Goal: Complete application form

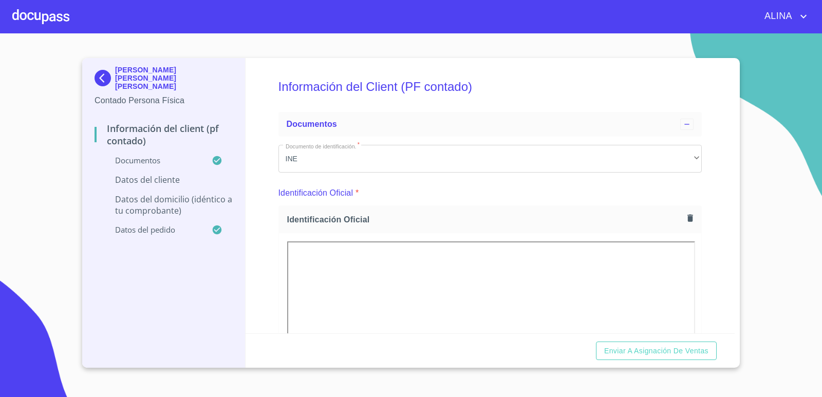
scroll to position [2081, 0]
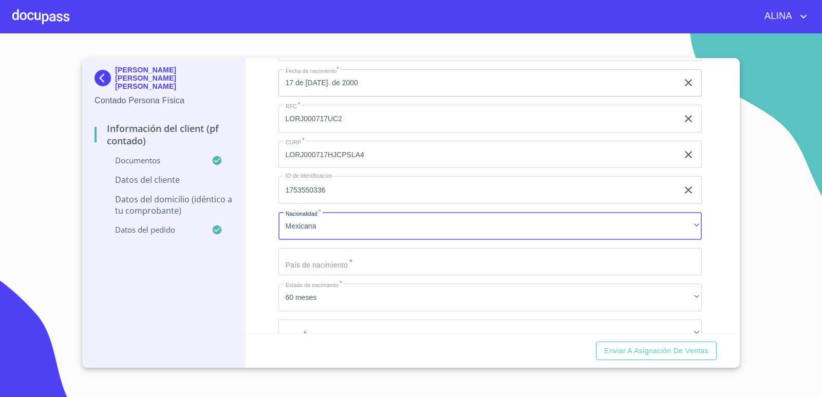
click at [342, 260] on input "Documento de identificación.   *" at bounding box center [491, 262] width 424 height 28
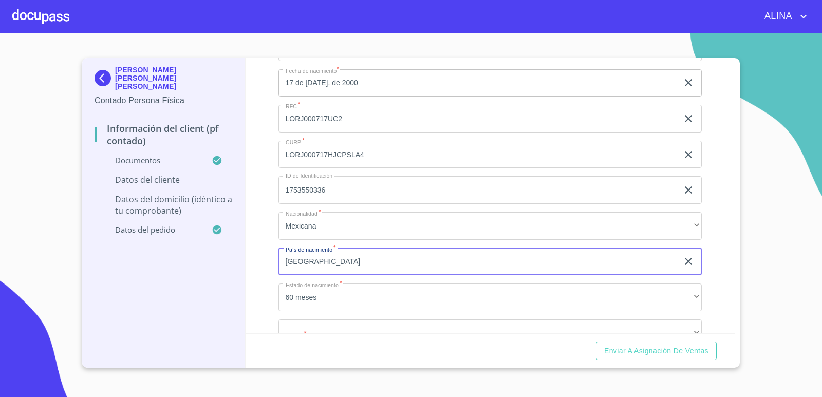
type input "[GEOGRAPHIC_DATA]"
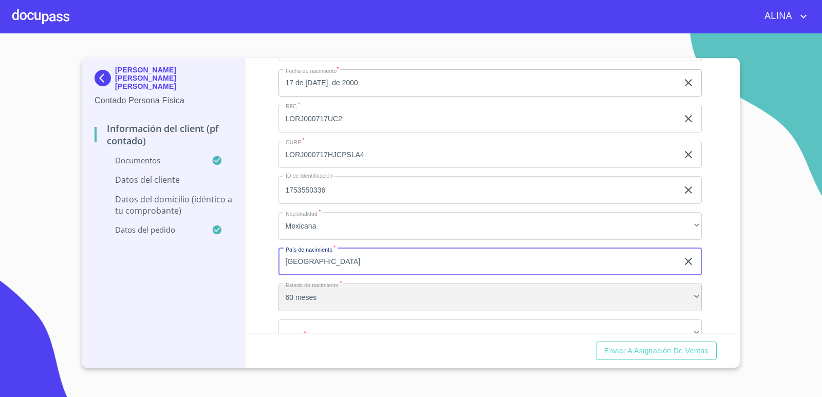
click at [334, 298] on div "60 meses" at bounding box center [491, 298] width 424 height 28
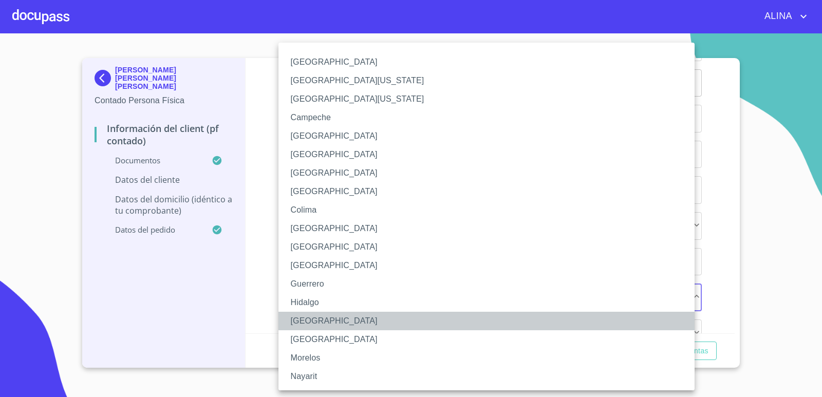
click at [312, 319] on li "[GEOGRAPHIC_DATA]" at bounding box center [491, 321] width 424 height 18
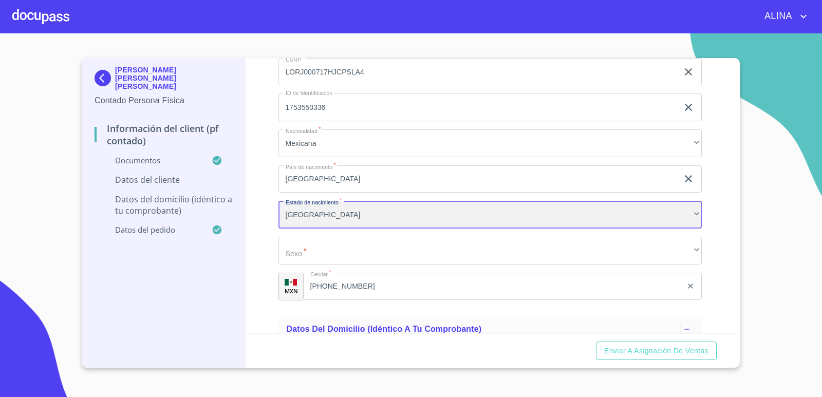
scroll to position [2183, 0]
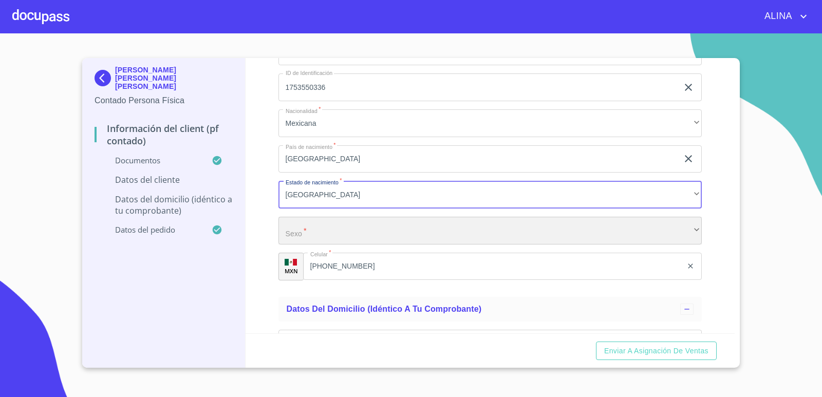
click at [411, 235] on div "​" at bounding box center [491, 231] width 424 height 28
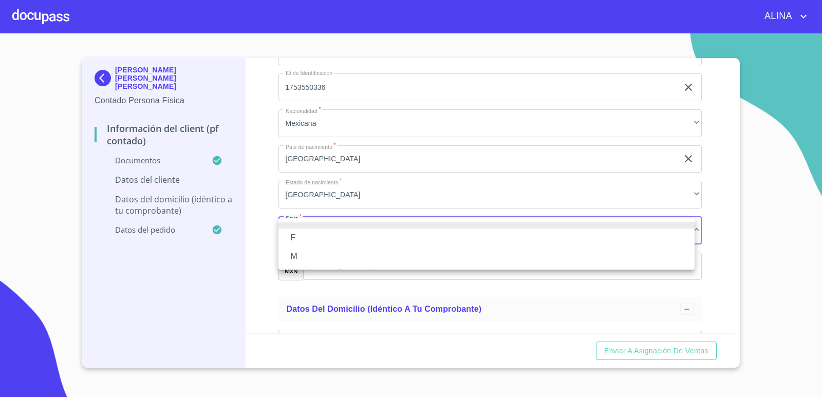
click at [300, 255] on li "M" at bounding box center [487, 256] width 416 height 18
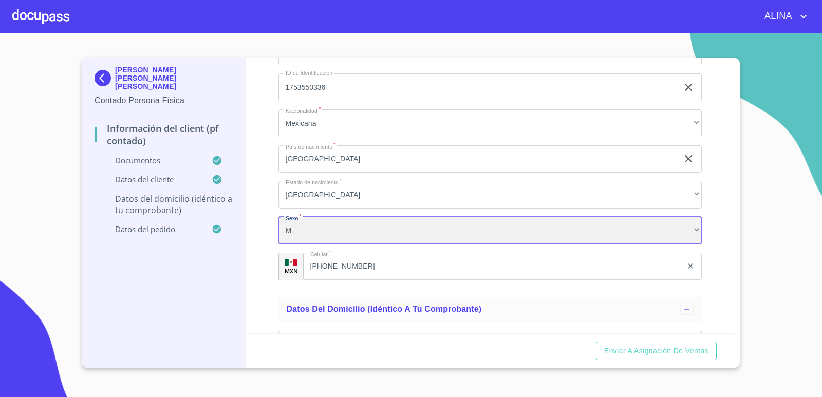
scroll to position [2338, 0]
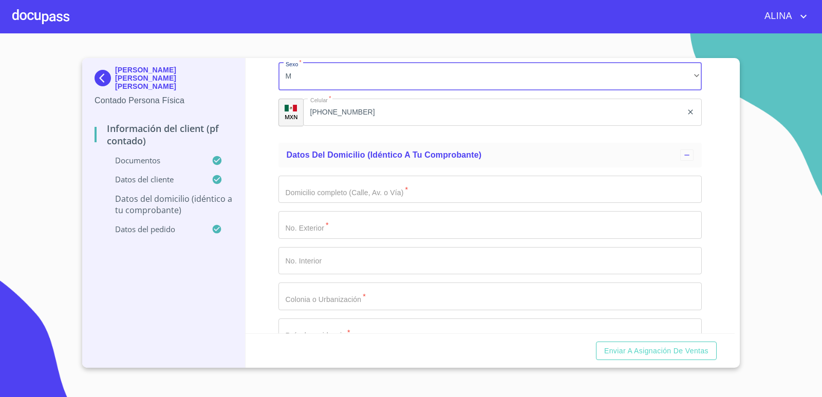
click at [433, 193] on input "Documento de identificación.   *" at bounding box center [491, 190] width 424 height 28
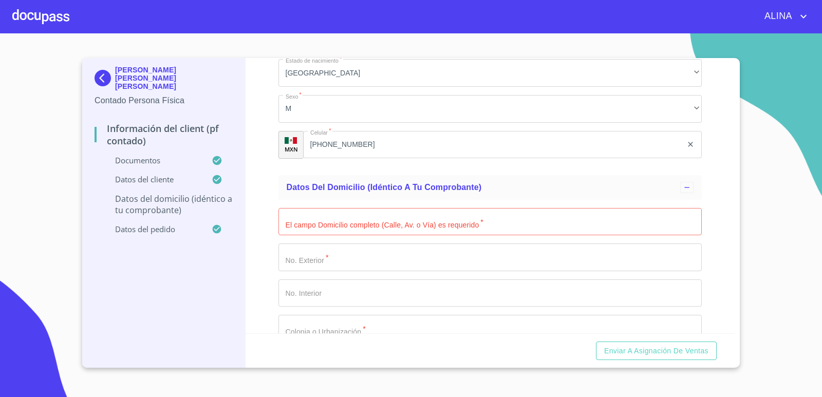
scroll to position [2389, 0]
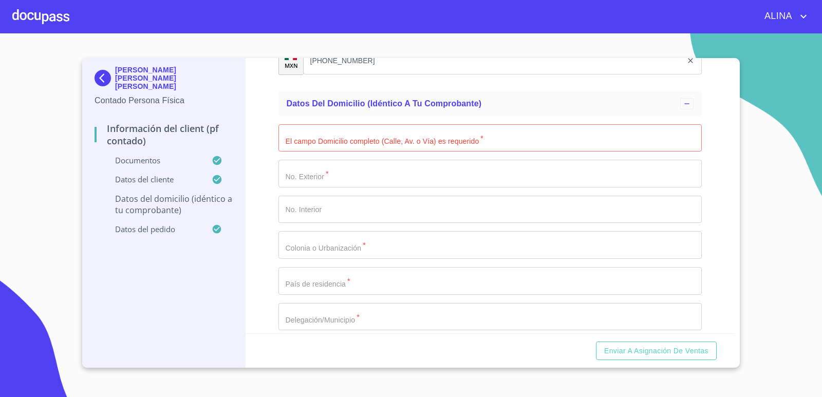
click at [359, 140] on input "Documento de identificación.   *" at bounding box center [491, 138] width 424 height 28
paste input "[PERSON_NAME] NTE"
type input "[PERSON_NAME] NTE"
click at [349, 166] on input "Documento de identificación.   *" at bounding box center [491, 174] width 424 height 28
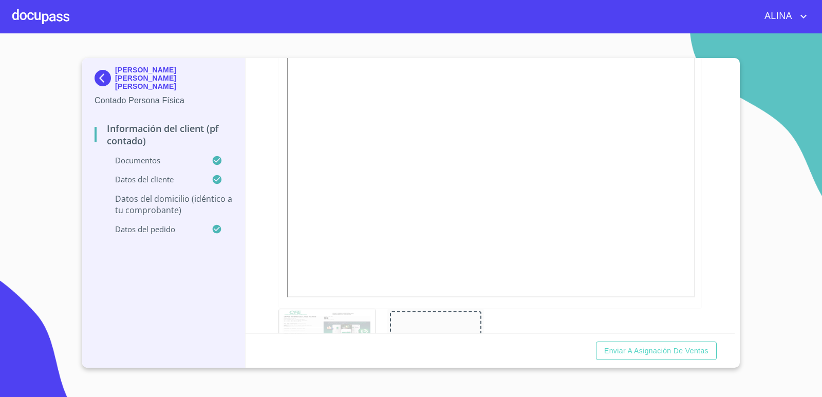
scroll to position [642, 0]
type input "15"
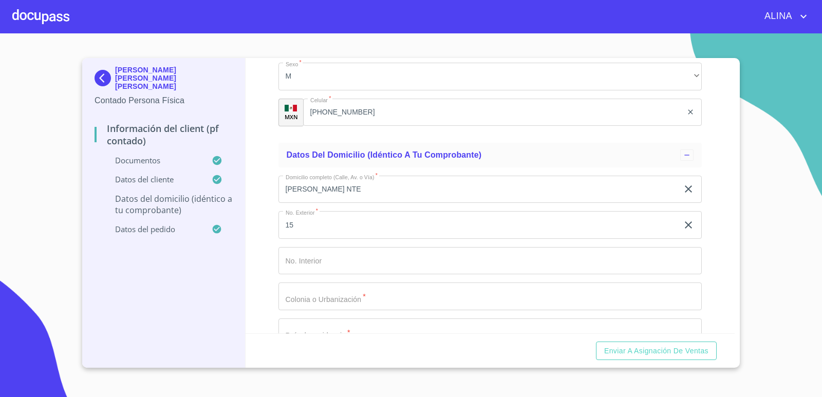
scroll to position [2492, 0]
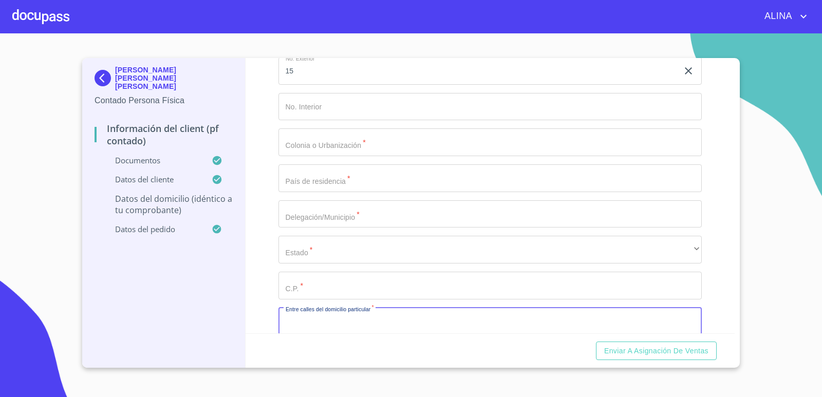
click at [355, 324] on input "Documento de identificación.   *" at bounding box center [491, 322] width 424 height 28
paste input "[PERSON_NAME]"
type input "[PERSON_NAME] Y [PERSON_NAME]"
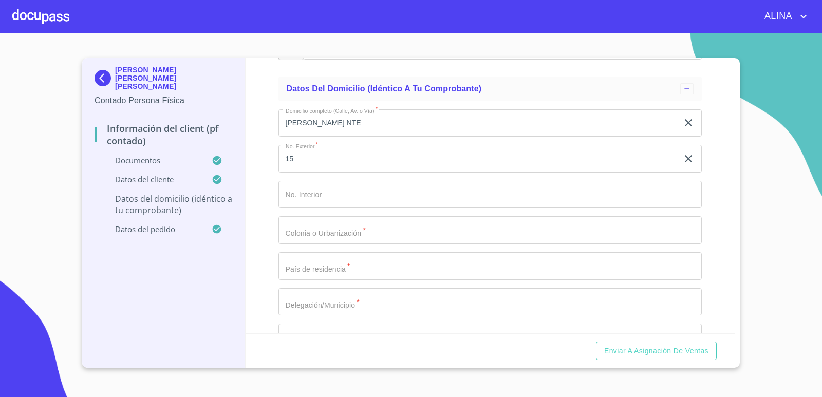
scroll to position [2389, 0]
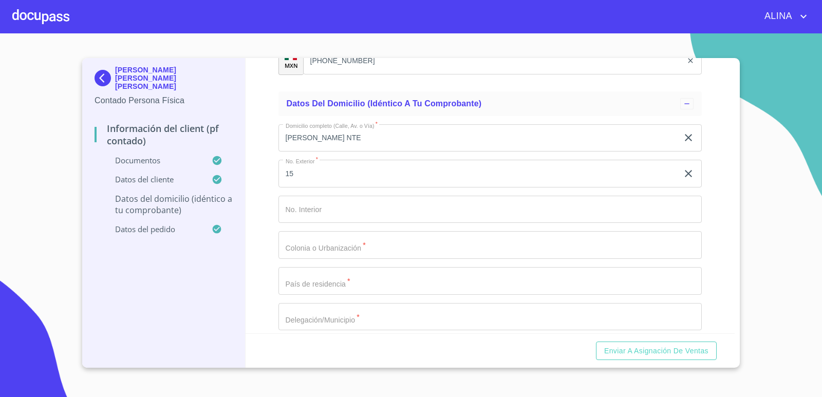
click at [369, 250] on input "Documento de identificación.   *" at bounding box center [491, 245] width 424 height 28
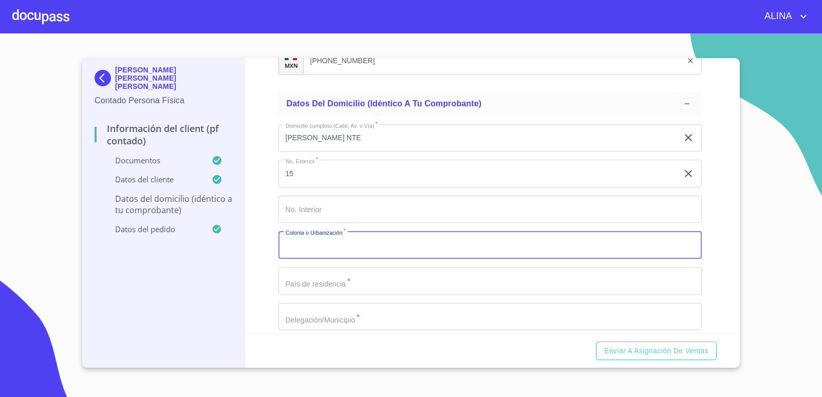
paste input "STA [PERSON_NAME] DE LAS FLORE"
type input "STA [PERSON_NAME] DE LAS FLORE"
click at [342, 283] on input "Documento de identificación.   *" at bounding box center [491, 281] width 424 height 28
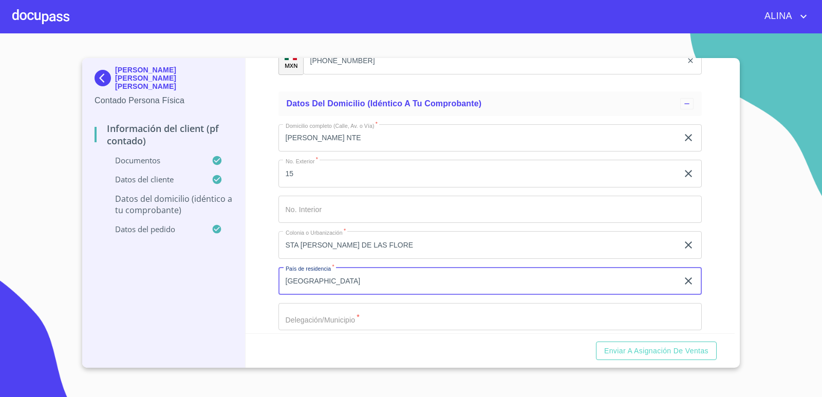
type input "[GEOGRAPHIC_DATA]"
click at [596, 342] on button "Enviar a Asignación de Ventas" at bounding box center [656, 351] width 121 height 19
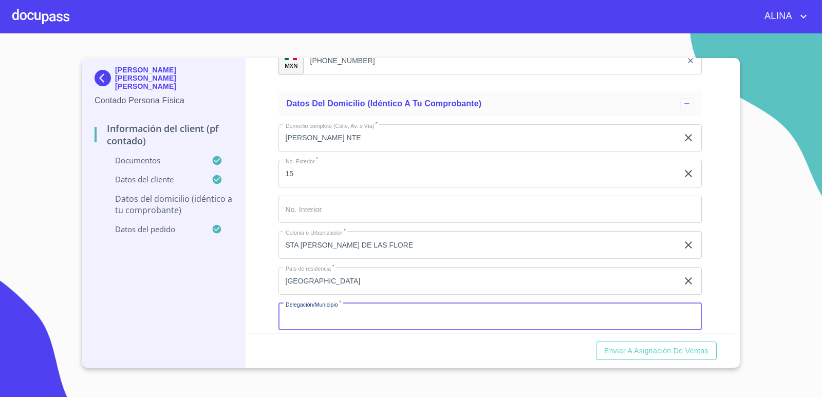
click at [341, 321] on input "Documento de identificación.   *" at bounding box center [491, 317] width 424 height 28
type input "S"
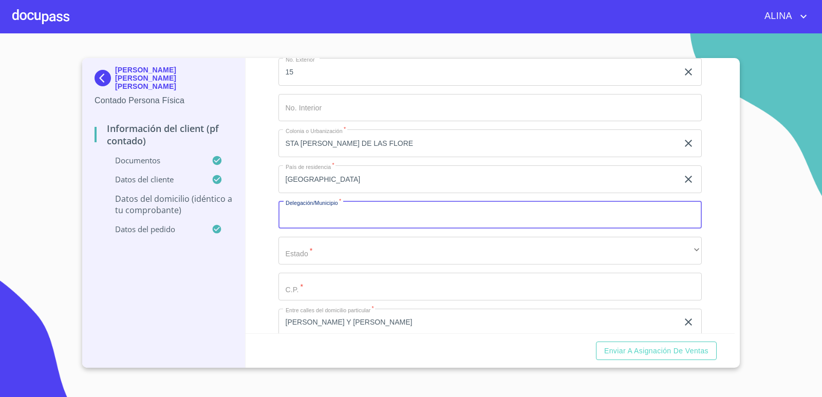
scroll to position [2492, 0]
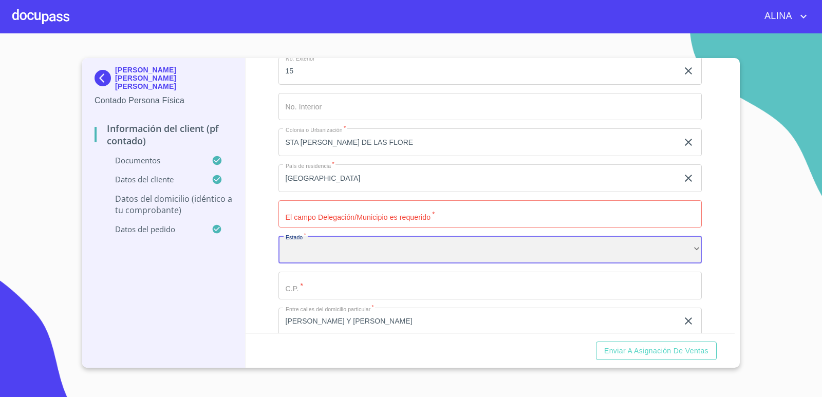
click at [335, 252] on div "​" at bounding box center [491, 250] width 424 height 28
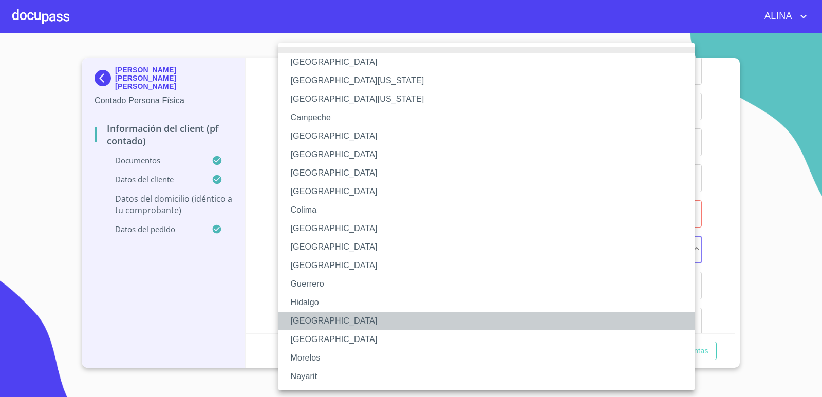
click at [319, 319] on li "[GEOGRAPHIC_DATA]" at bounding box center [491, 321] width 424 height 18
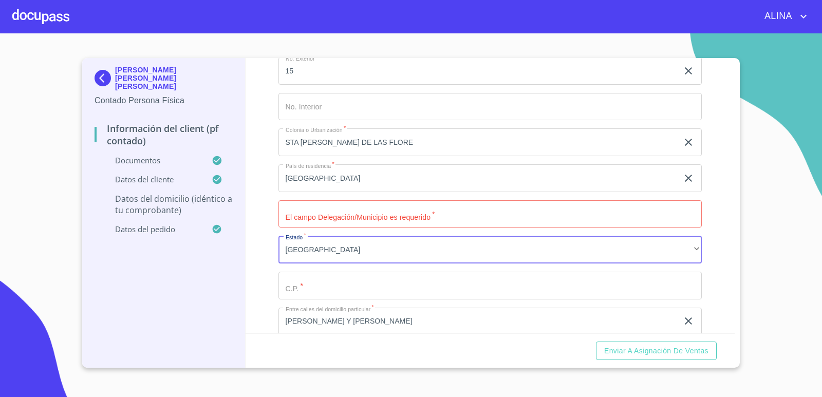
click at [342, 293] on input "Documento de identificación.   *" at bounding box center [491, 286] width 424 height 28
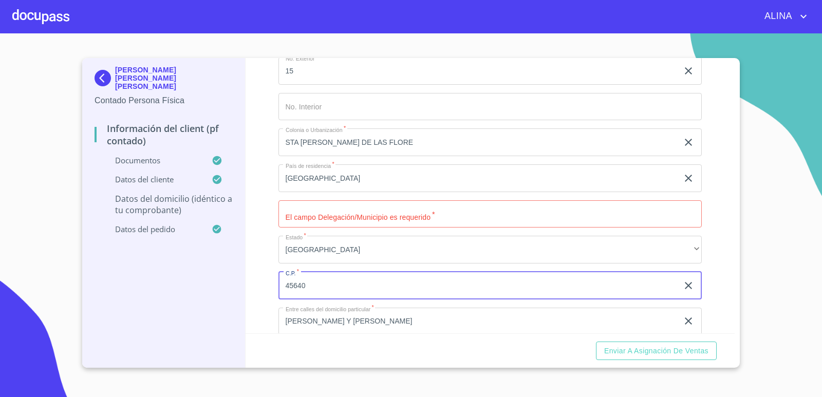
type input "45640"
click at [367, 218] on input "Documento de identificación.   *" at bounding box center [491, 214] width 424 height 28
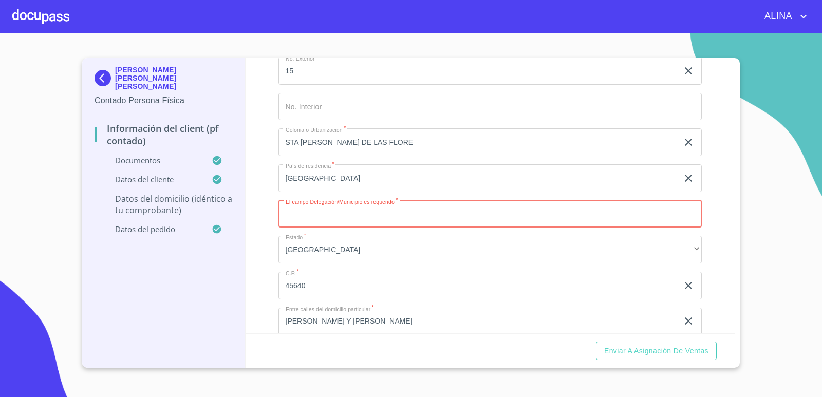
click at [367, 218] on input "Documento de identificación.   *" at bounding box center [491, 214] width 424 height 28
paste input "STA [PERSON_NAME] DE LAS FLORE"
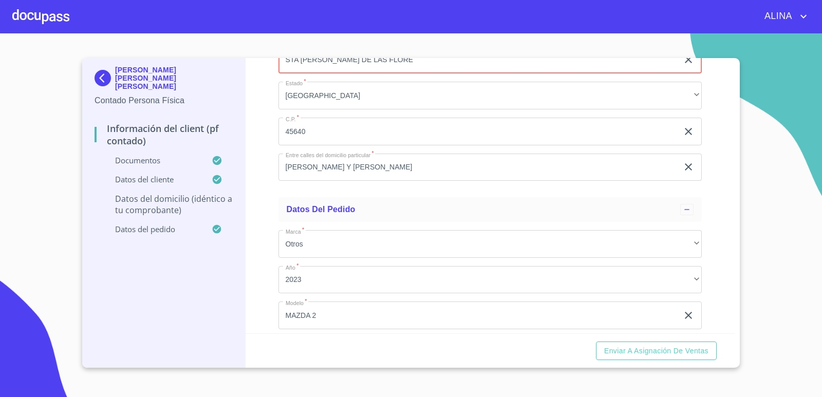
scroll to position [2762, 0]
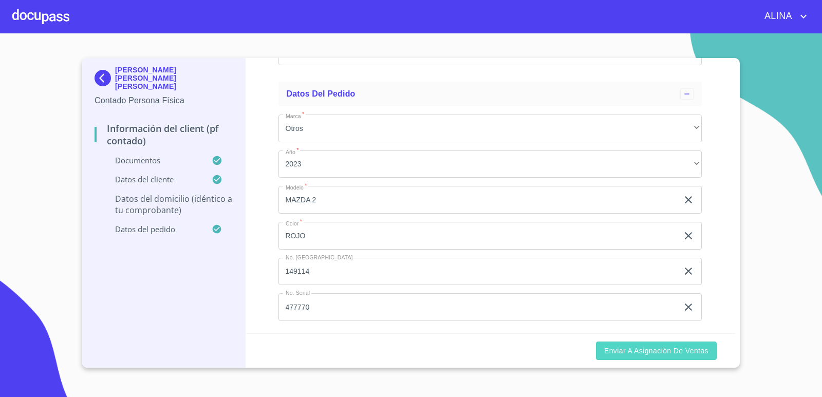
type input "STA [PERSON_NAME] DE LAS FLORE"
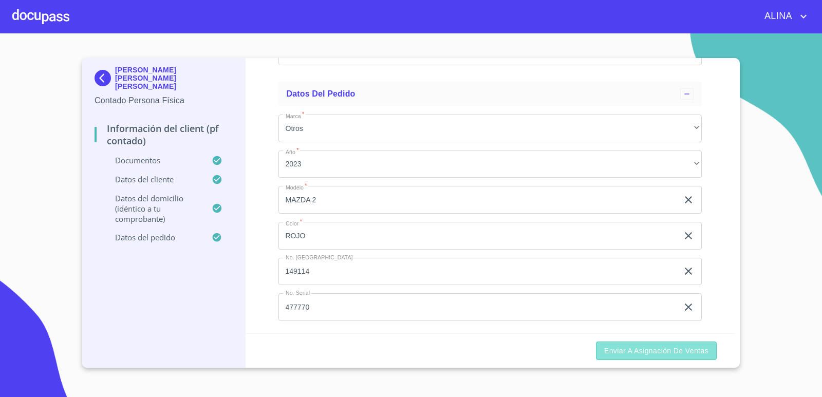
click at [620, 348] on span "Enviar a Asignación de Ventas" at bounding box center [656, 351] width 104 height 13
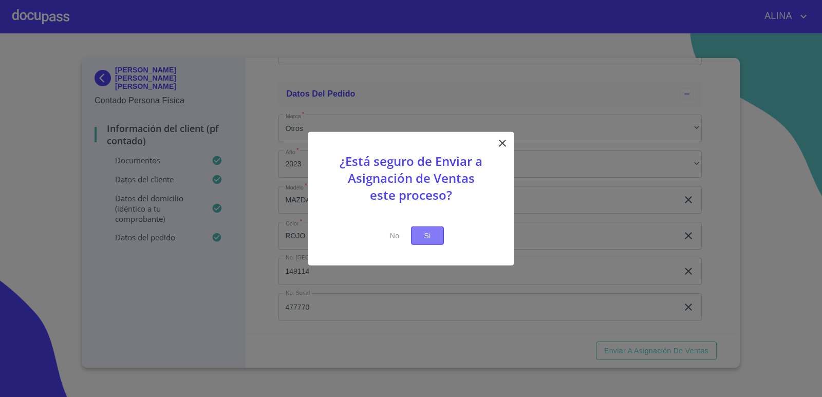
click at [431, 233] on span "Si" at bounding box center [427, 235] width 16 height 13
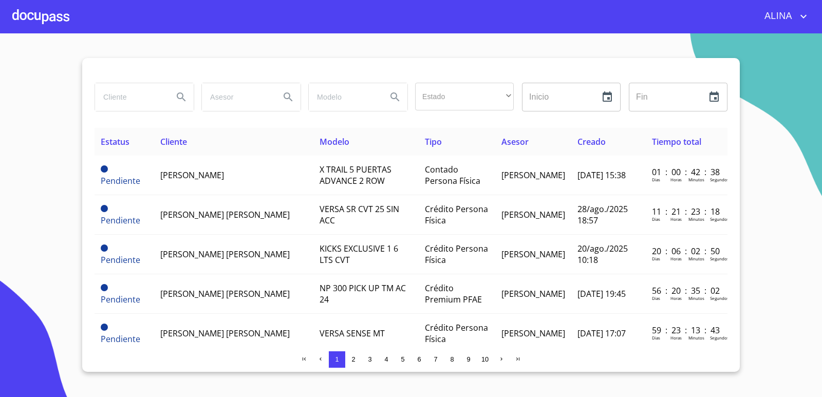
click at [70, 33] on header "ALINA" at bounding box center [411, 16] width 822 height 33
click at [51, 16] on div at bounding box center [40, 16] width 57 height 33
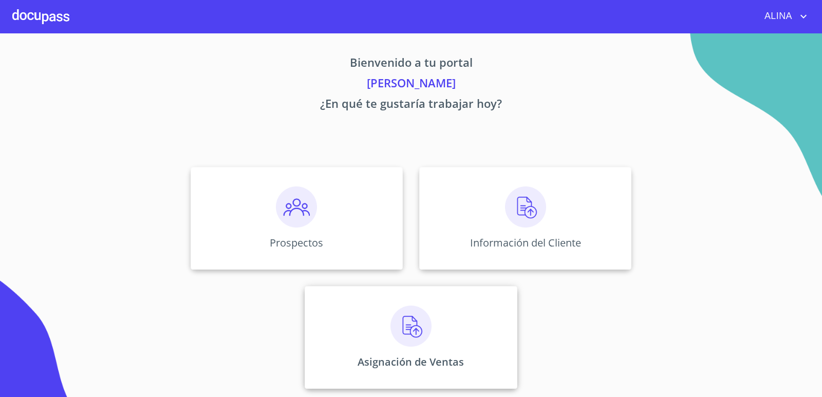
click at [370, 334] on div "Asignación de Ventas" at bounding box center [411, 337] width 212 height 103
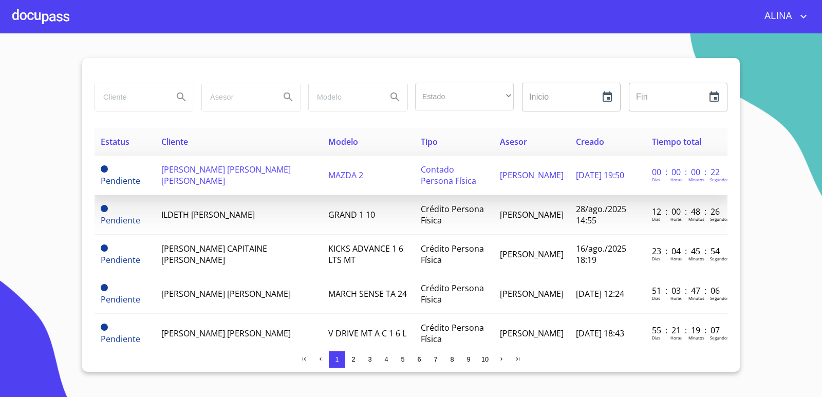
click at [183, 168] on td "[PERSON_NAME] [PERSON_NAME] [PERSON_NAME]" at bounding box center [238, 176] width 167 height 40
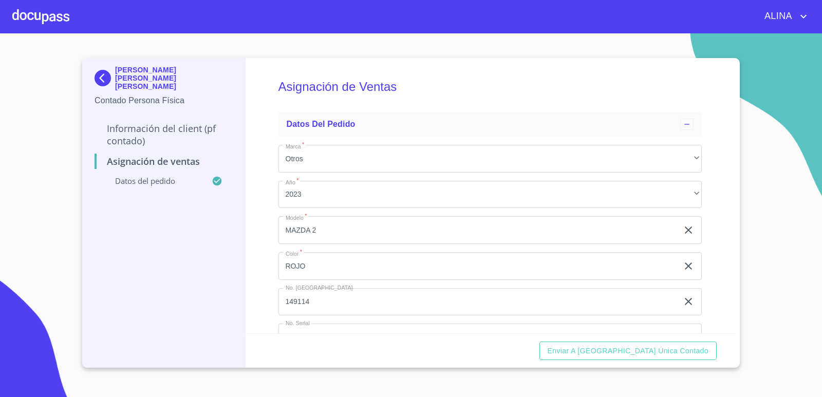
scroll to position [38, 0]
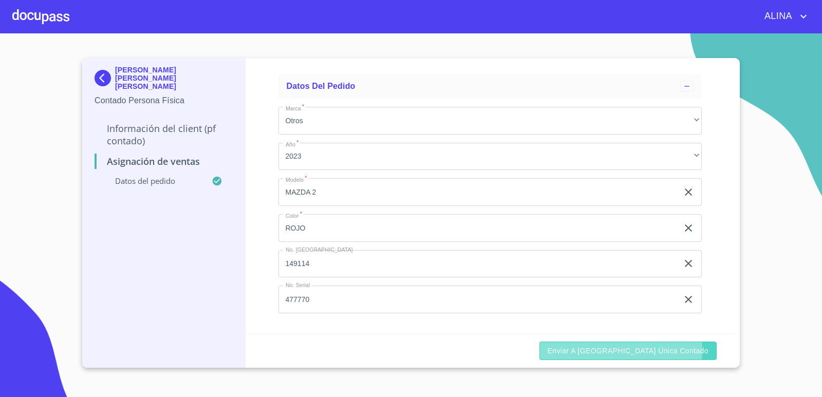
click at [665, 349] on span "Enviar a [GEOGRAPHIC_DATA] única contado" at bounding box center [628, 351] width 161 height 13
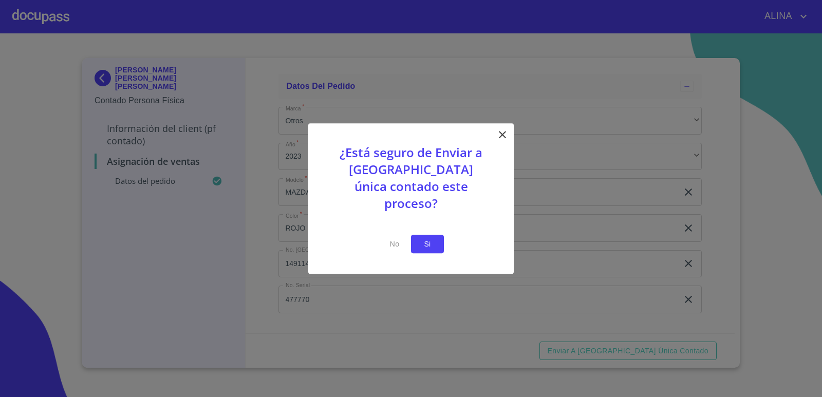
click at [429, 238] on span "Si" at bounding box center [427, 244] width 16 height 13
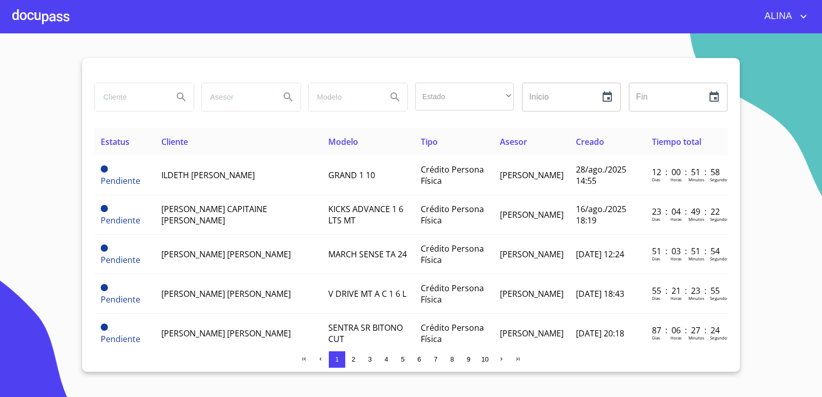
click at [54, 13] on div at bounding box center [40, 16] width 57 height 33
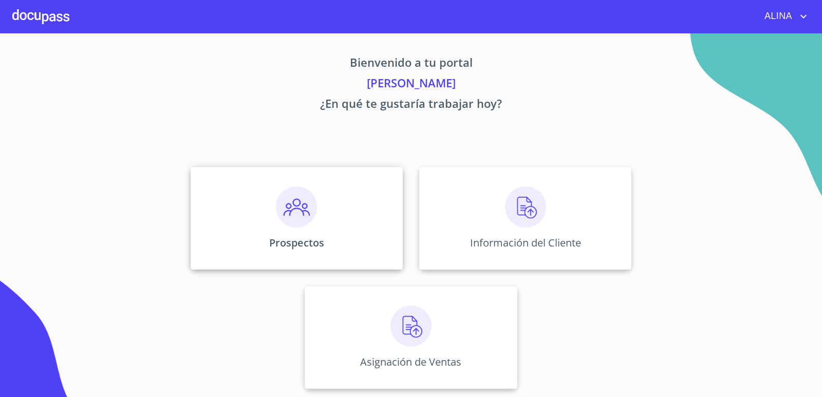
click at [236, 210] on div "Prospectos" at bounding box center [297, 218] width 212 height 103
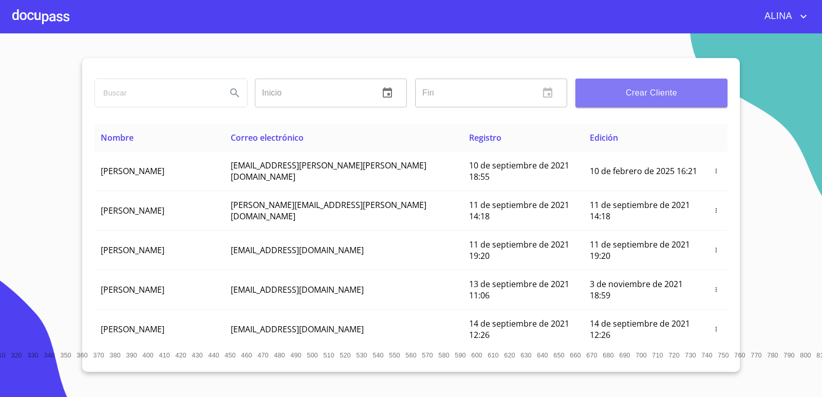
click at [650, 92] on span "Crear Cliente" at bounding box center [652, 93] width 136 height 14
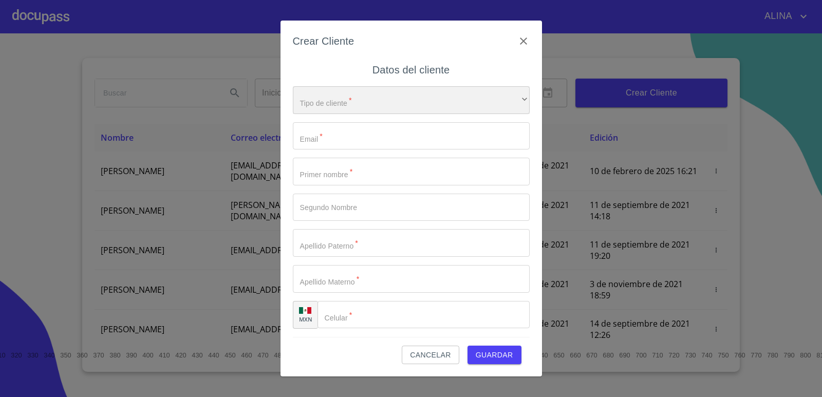
click at [400, 96] on div "​" at bounding box center [411, 100] width 237 height 28
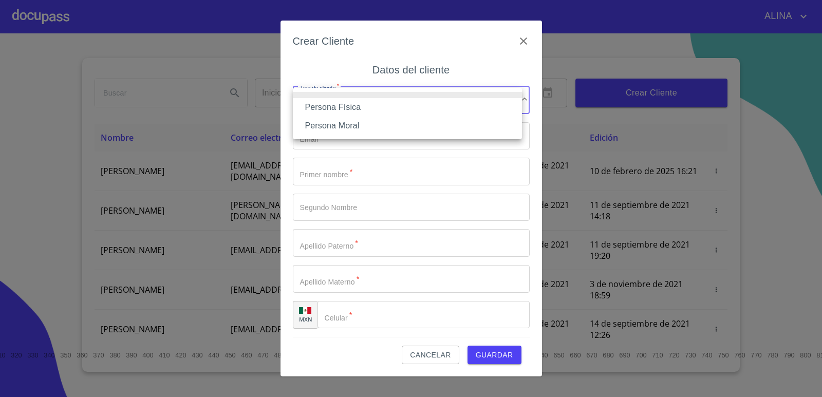
click at [362, 108] on li "Persona Física" at bounding box center [407, 107] width 229 height 18
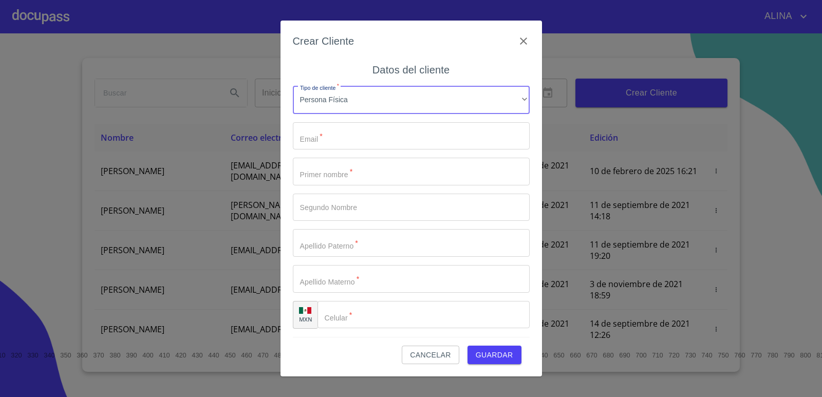
click at [383, 168] on input "Tipo de cliente   *" at bounding box center [411, 172] width 237 height 28
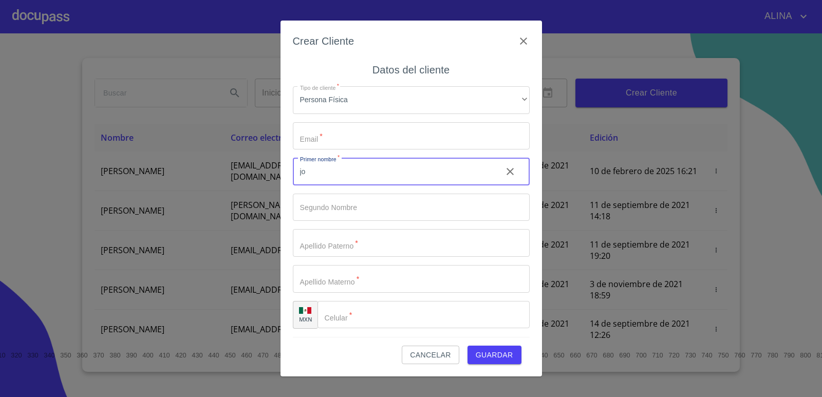
type input "j"
type input "[PERSON_NAME]"
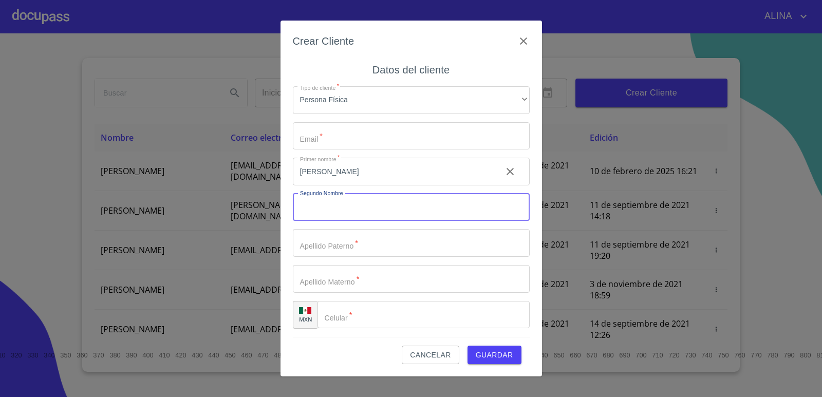
click at [391, 205] on input "Tipo de cliente   *" at bounding box center [411, 208] width 237 height 28
type input "[PERSON_NAME]"
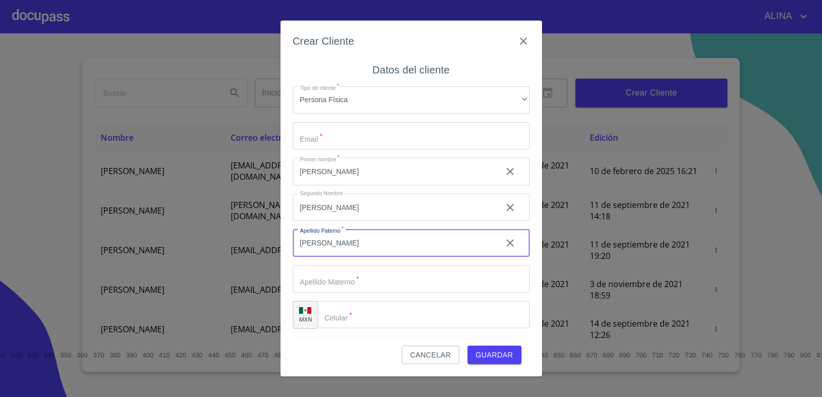
type input "[PERSON_NAME]"
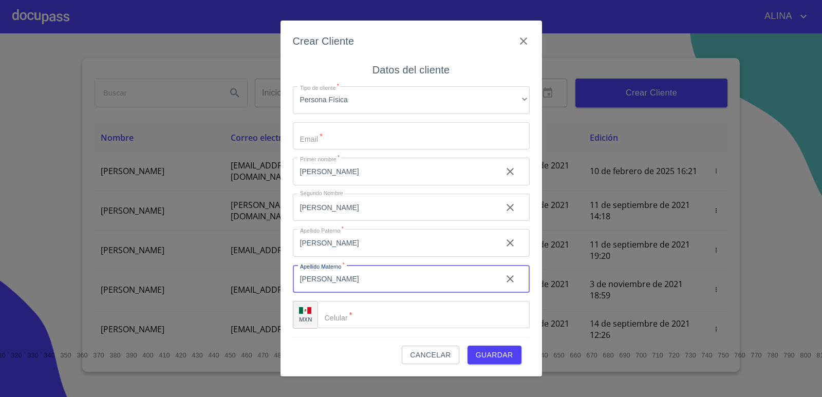
type input "[PERSON_NAME]"
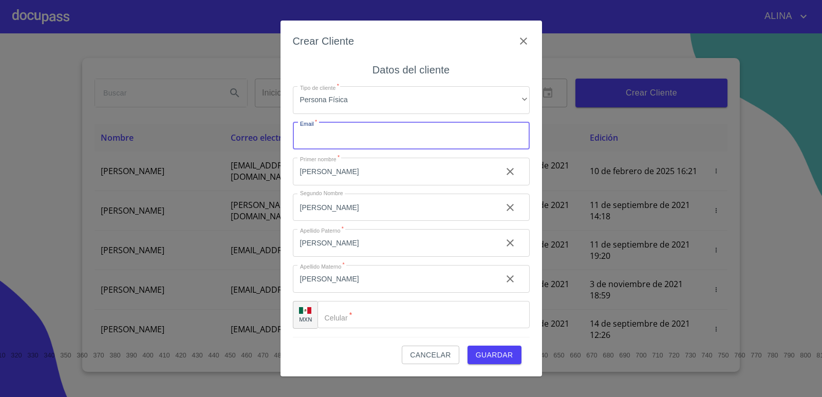
click at [359, 140] on input "Tipo de cliente   *" at bounding box center [411, 136] width 237 height 28
click at [348, 318] on input "Tipo de cliente   *" at bounding box center [424, 315] width 212 height 28
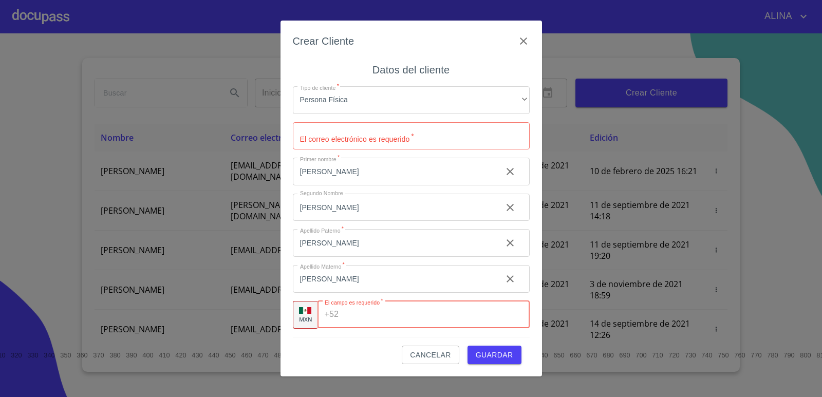
click at [462, 318] on input "Tipo de cliente   *" at bounding box center [436, 315] width 187 height 28
type input "[PHONE_NUMBER]"
click at [496, 353] on span "Guardar" at bounding box center [495, 355] width 38 height 13
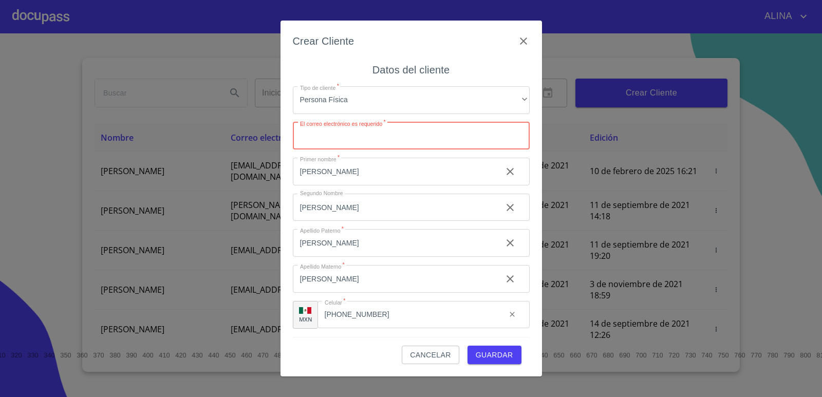
click at [342, 139] on input "Tipo de cliente   *" at bounding box center [411, 136] width 237 height 28
type input "J"
type input "[PERSON_NAME][EMAIL_ADDRESS][PERSON_NAME][DOMAIN_NAME]"
click at [468, 346] on button "Guardar" at bounding box center [495, 355] width 54 height 19
click at [504, 350] on span "Guardar" at bounding box center [495, 355] width 38 height 13
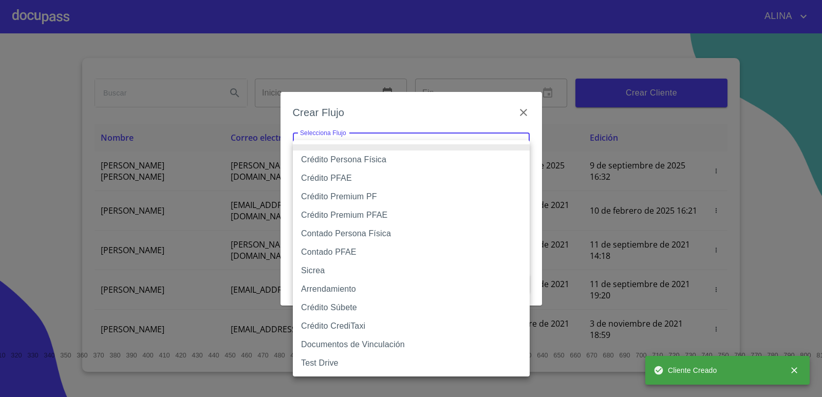
click at [506, 145] on body "[PERSON_NAME] ​ Fin ​ Crear Cliente Nombre Correo electrónico Registro Edición …" at bounding box center [411, 198] width 822 height 397
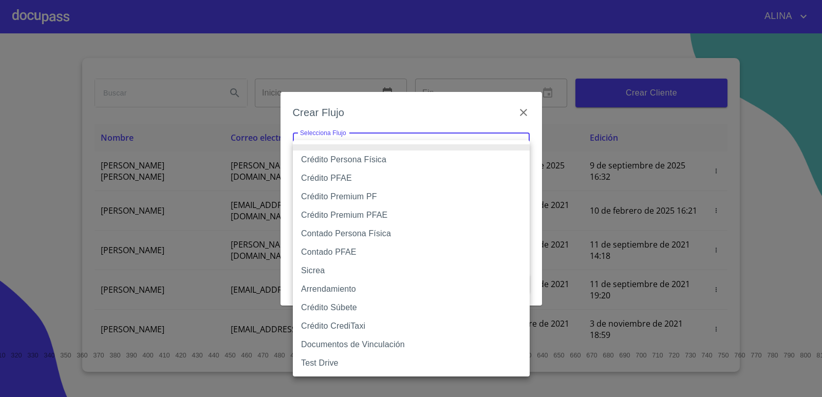
click at [354, 178] on li "Crédito PFAE" at bounding box center [411, 178] width 237 height 18
type input "60bfa0150d9865ccc24afd7c"
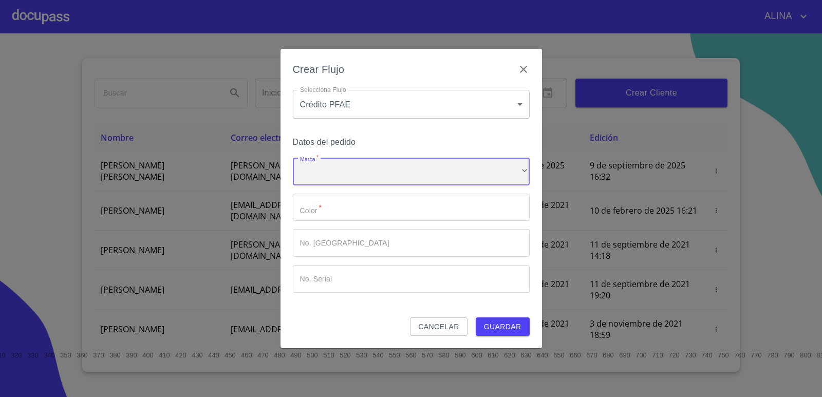
click at [434, 173] on div "​" at bounding box center [411, 172] width 237 height 28
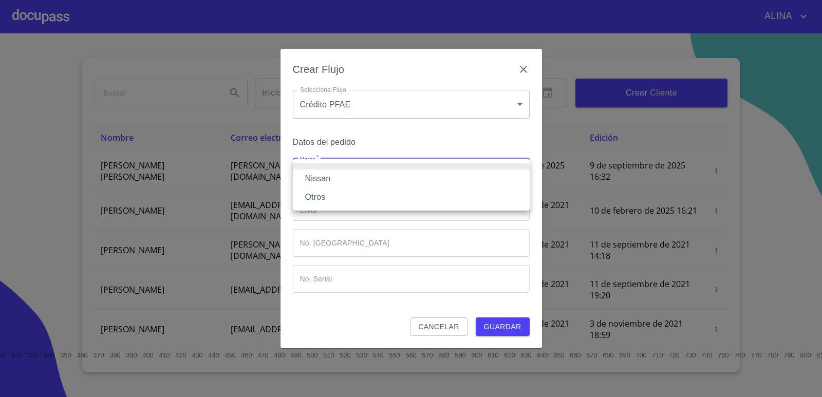
click at [322, 195] on li "Otros" at bounding box center [411, 197] width 237 height 18
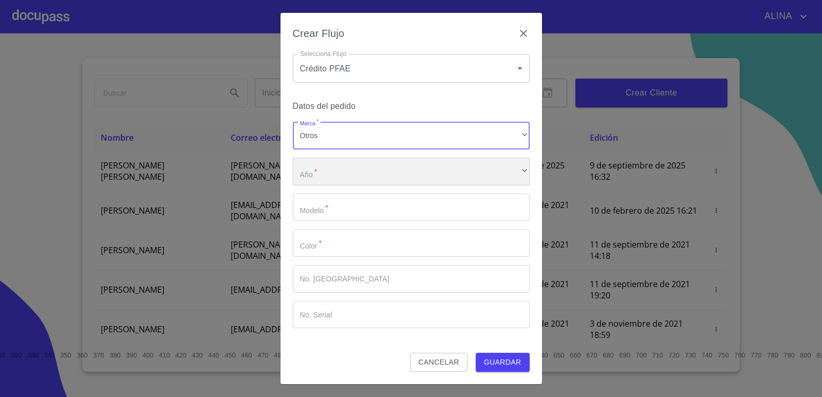
click at [356, 177] on div "​" at bounding box center [411, 172] width 237 height 28
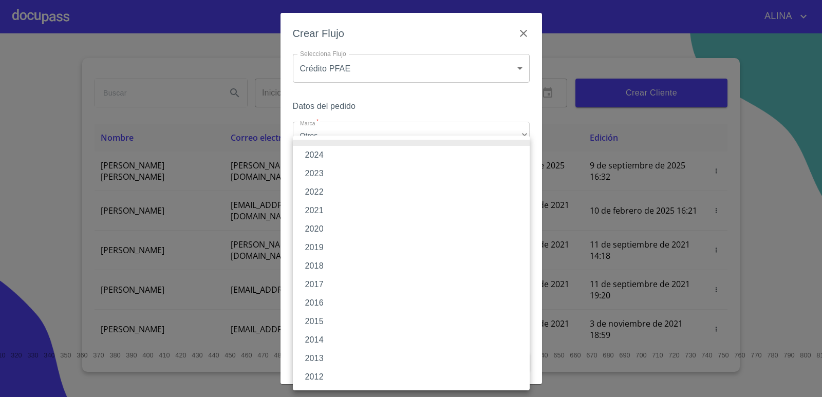
click at [312, 156] on li "2024" at bounding box center [411, 155] width 237 height 18
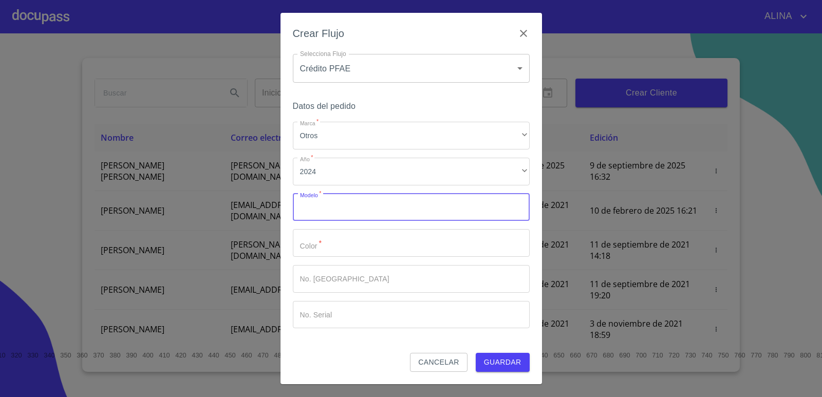
click at [339, 206] on input "Marca   *" at bounding box center [411, 208] width 237 height 28
type input "march"
click at [349, 247] on input "Marca   *" at bounding box center [411, 243] width 237 height 28
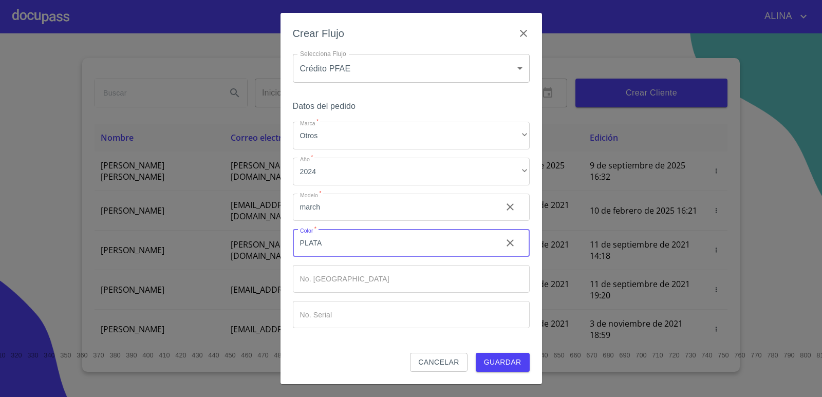
type input "PLATA"
click at [395, 276] on input "Marca   *" at bounding box center [411, 279] width 237 height 28
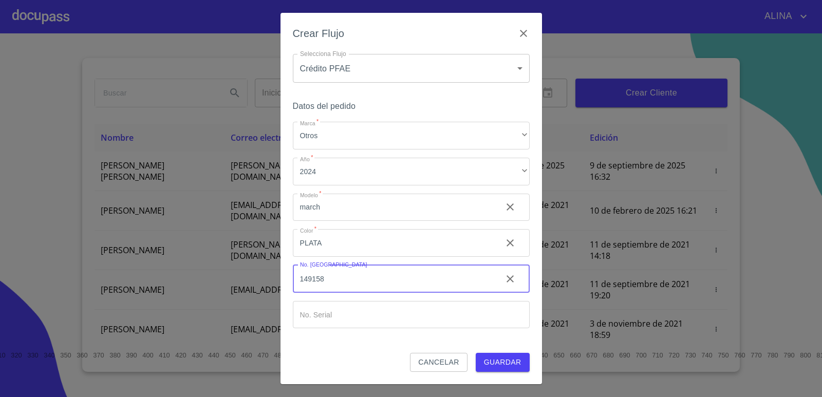
type input "149158"
click at [377, 314] on input "Marca   *" at bounding box center [411, 315] width 237 height 28
paste input "MARCH EXCLUSIVE TA GRIS [GEOGRAPHIC_DATA] / NEGRO 2024 AC 442 25 298,000$ 4,863…"
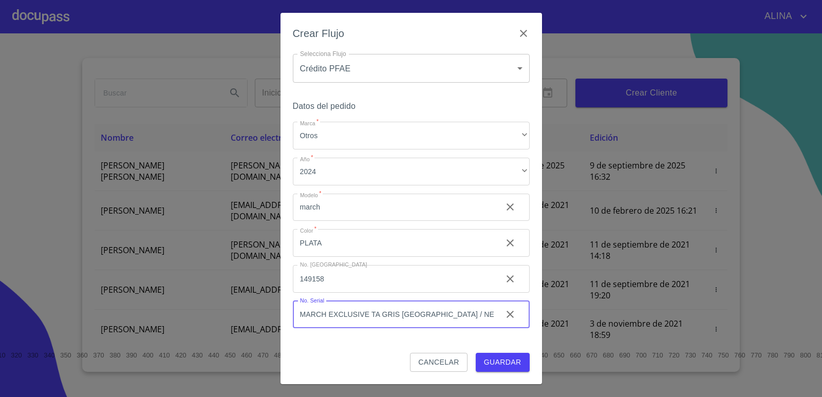
drag, startPoint x: 463, startPoint y: 315, endPoint x: 293, endPoint y: 333, distance: 170.5
click at [293, 333] on div "Datos del pedido Marca   * Otros ​ Año   * 2024 ​ Modelo   * march ​ Color   * …" at bounding box center [411, 226] width 237 height 254
type input "U260573"
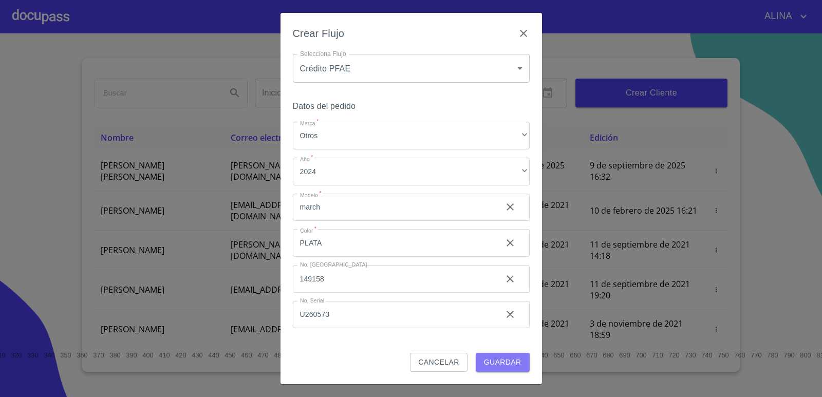
click at [497, 363] on span "Guardar" at bounding box center [503, 362] width 38 height 13
